Goal: Task Accomplishment & Management: Use online tool/utility

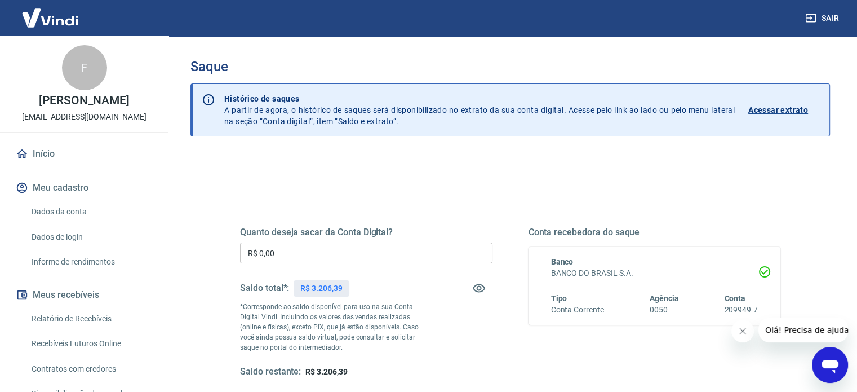
click at [311, 251] on input "R$ 0,00" at bounding box center [366, 252] width 252 height 21
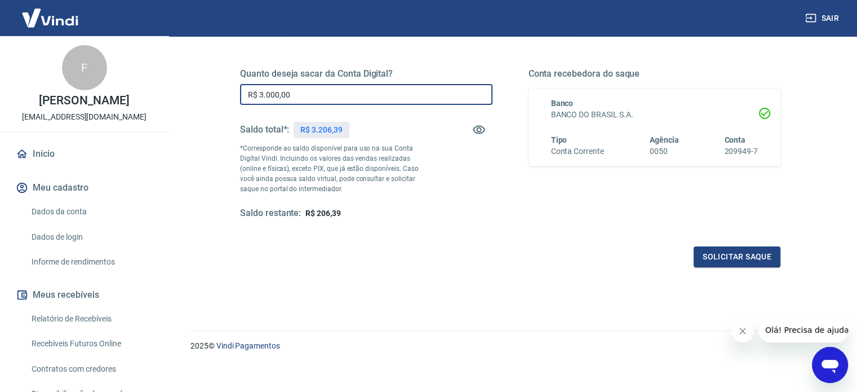
scroll to position [164, 0]
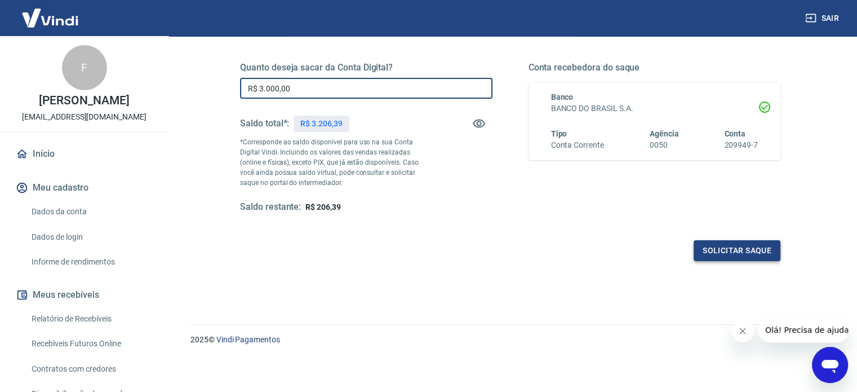
type input "R$ 3.000,00"
click at [722, 258] on button "Solicitar saque" at bounding box center [736, 250] width 87 height 21
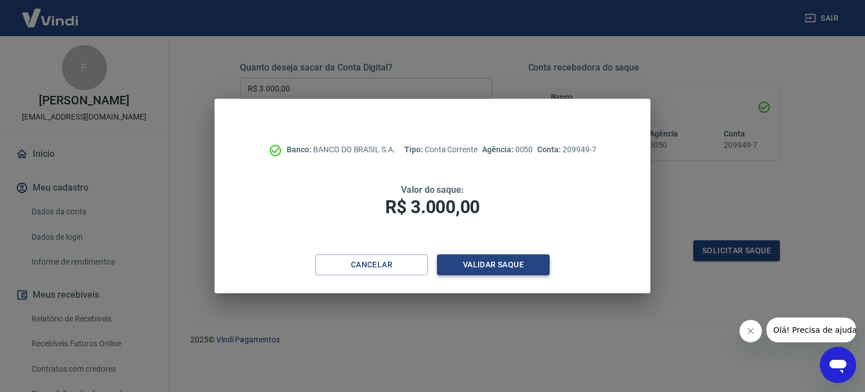
click at [486, 265] on button "Validar saque" at bounding box center [493, 264] width 113 height 21
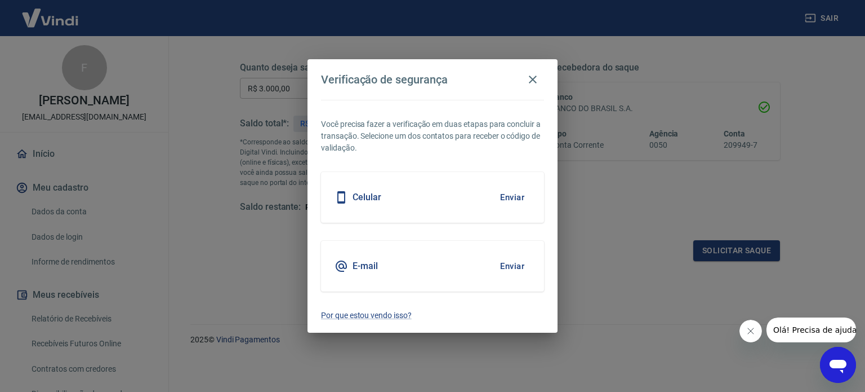
click at [518, 194] on button "Enviar" at bounding box center [512, 197] width 37 height 24
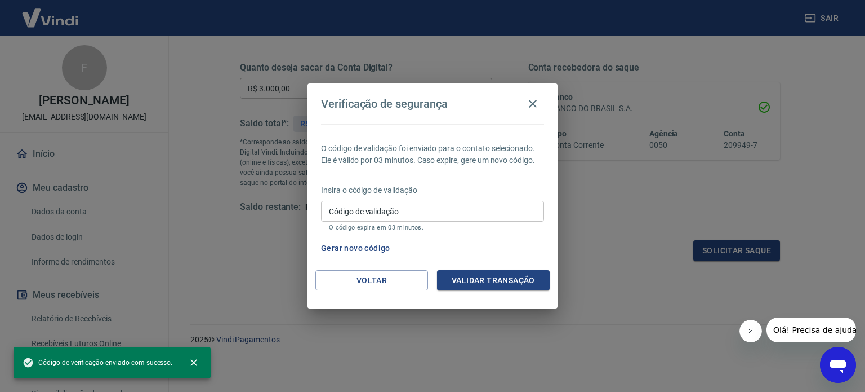
click at [455, 204] on input "Código de validação" at bounding box center [432, 211] width 223 height 21
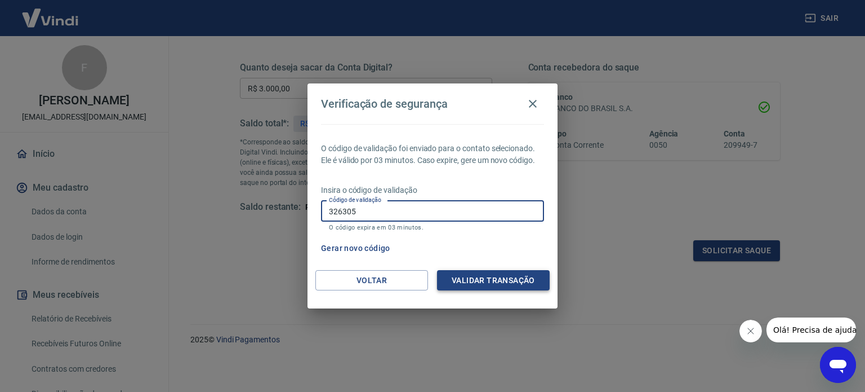
type input "326305"
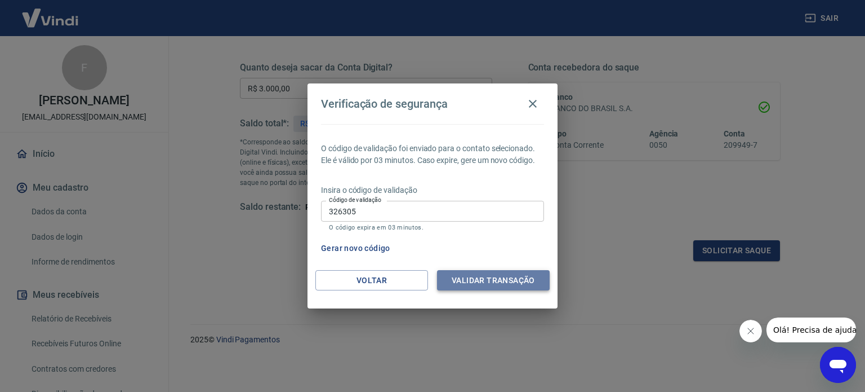
click at [488, 284] on button "Validar transação" at bounding box center [493, 280] width 113 height 21
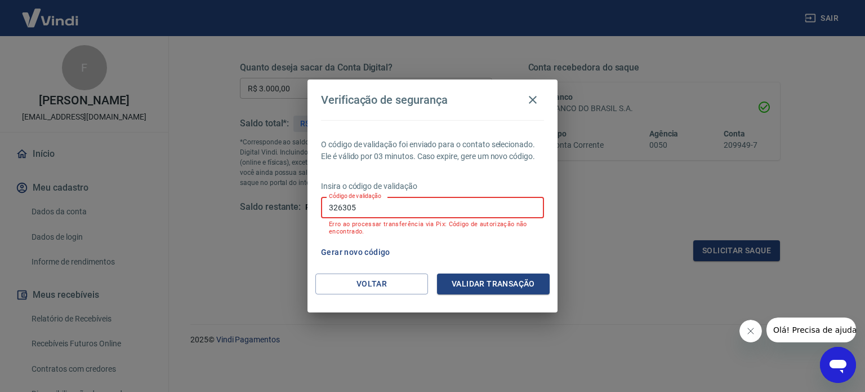
drag, startPoint x: 359, startPoint y: 209, endPoint x: 313, endPoint y: 207, distance: 46.2
click at [313, 207] on div "O código de validação foi enviado para o contato selecionado. Ele é válido por …" at bounding box center [433, 196] width 250 height 153
click at [351, 248] on button "Gerar novo código" at bounding box center [356, 252] width 78 height 21
click at [532, 99] on icon "button" at bounding box center [533, 100] width 14 height 14
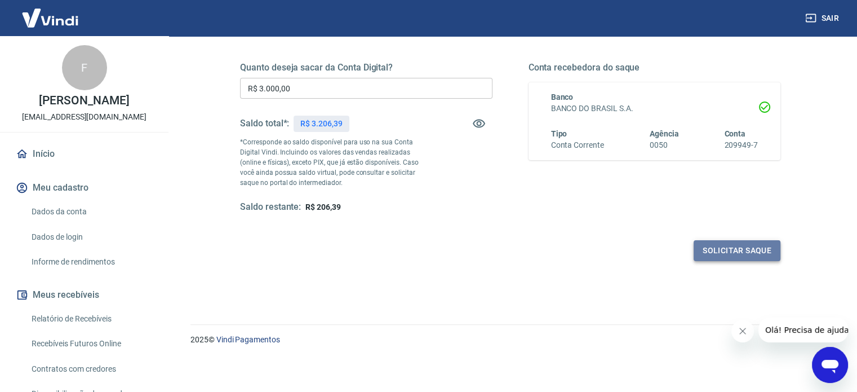
click at [734, 244] on button "Solicitar saque" at bounding box center [736, 250] width 87 height 21
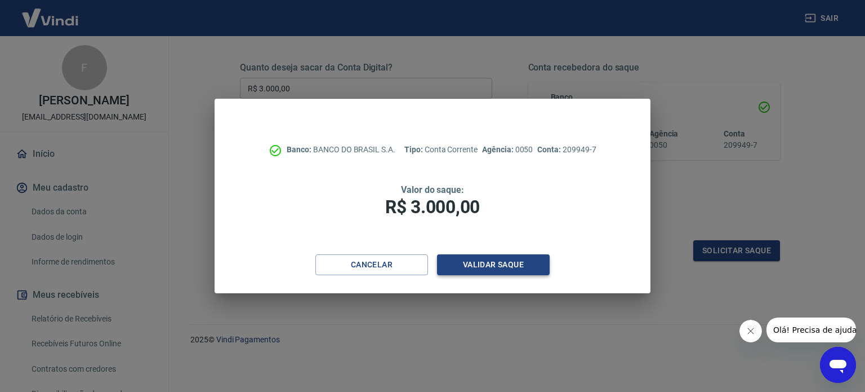
click at [496, 270] on button "Validar saque" at bounding box center [493, 264] width 113 height 21
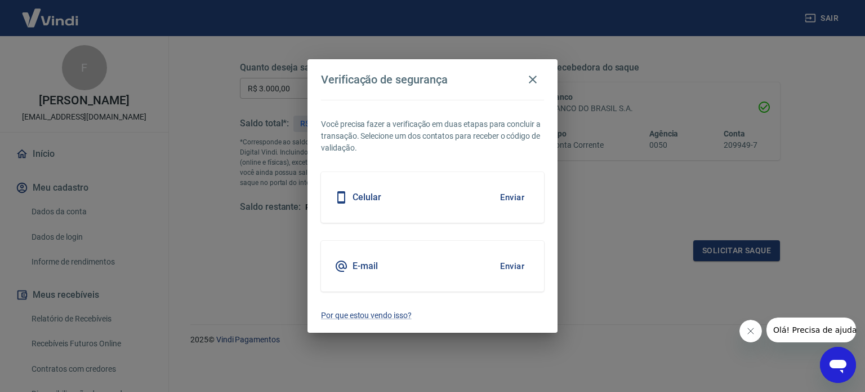
click at [511, 194] on button "Enviar" at bounding box center [512, 197] width 37 height 24
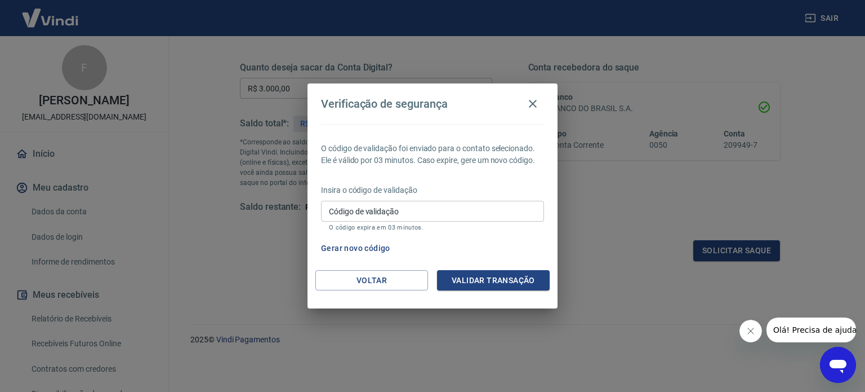
click at [393, 211] on input "Código de validação" at bounding box center [432, 211] width 223 height 21
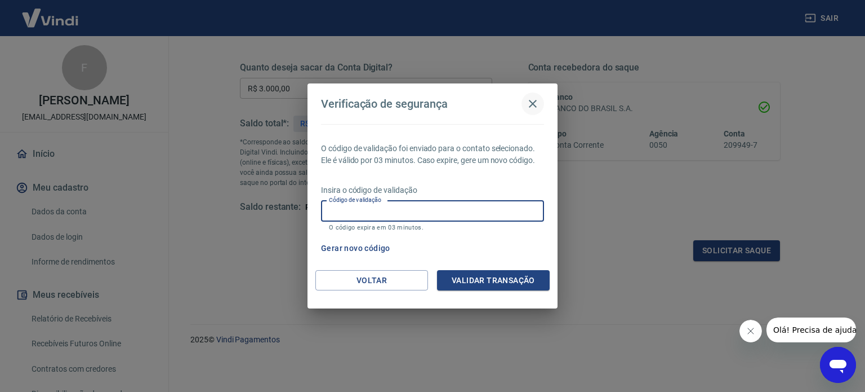
click at [536, 105] on icon "button" at bounding box center [533, 104] width 14 height 14
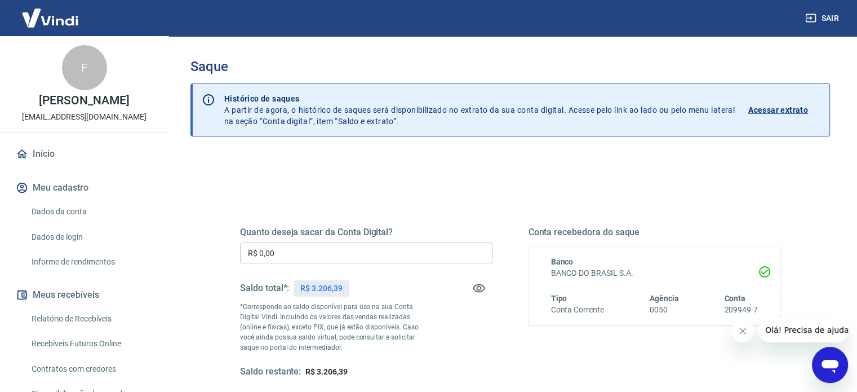
click at [313, 253] on input "R$ 0,00" at bounding box center [366, 252] width 252 height 21
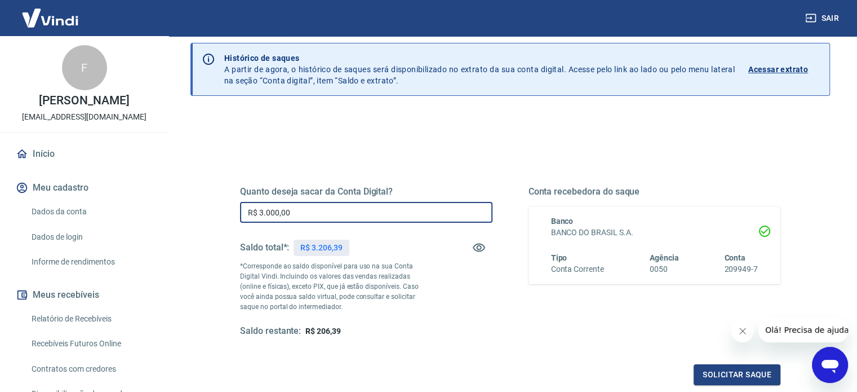
scroll to position [164, 0]
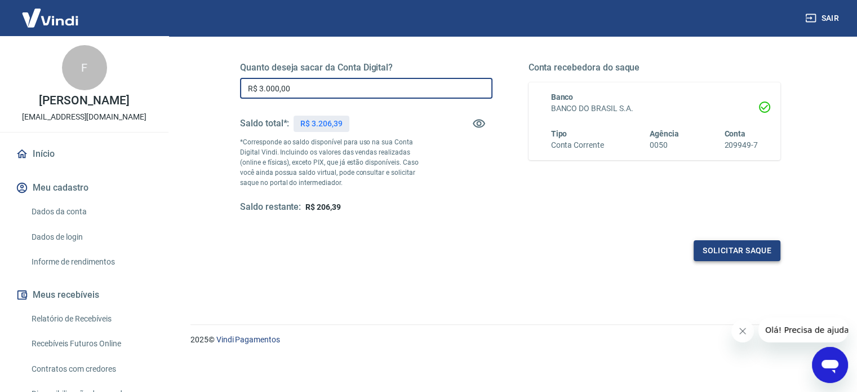
type input "R$ 3.000,00"
click at [746, 240] on button "Solicitar saque" at bounding box center [736, 250] width 87 height 21
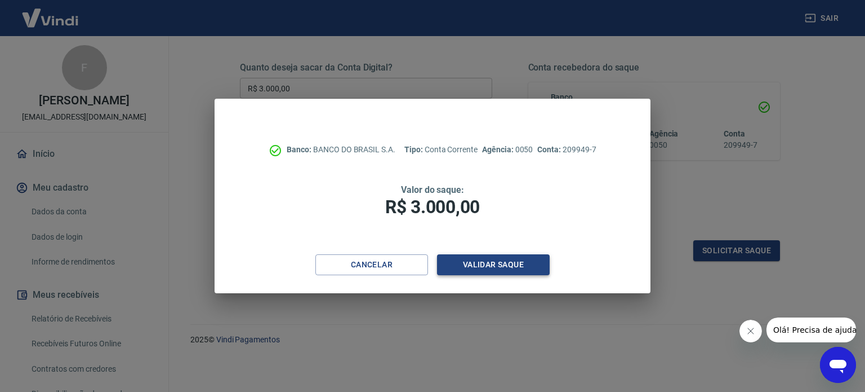
click at [509, 266] on button "Validar saque" at bounding box center [493, 264] width 113 height 21
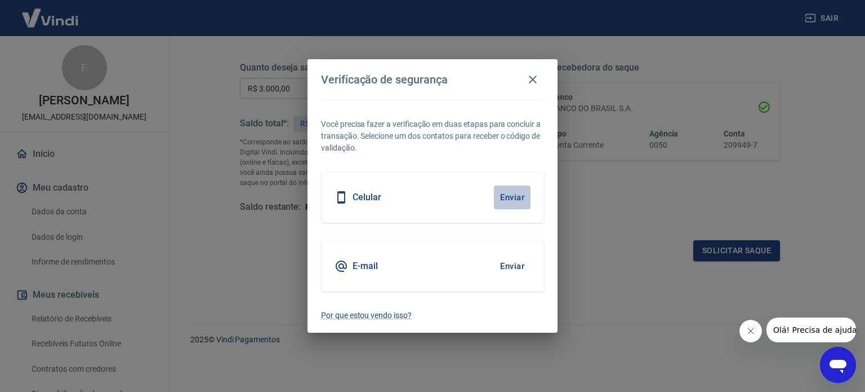
click at [514, 202] on button "Enviar" at bounding box center [512, 197] width 37 height 24
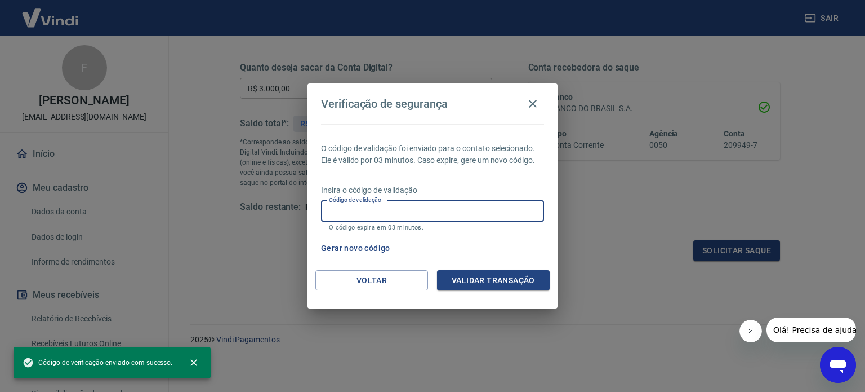
click at [482, 215] on input "Código de validação" at bounding box center [432, 211] width 223 height 21
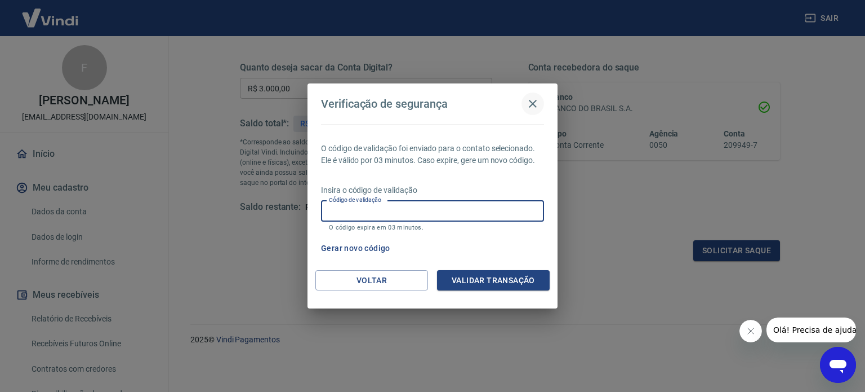
click at [530, 103] on icon "button" at bounding box center [533, 104] width 14 height 14
